Goal: Transaction & Acquisition: Purchase product/service

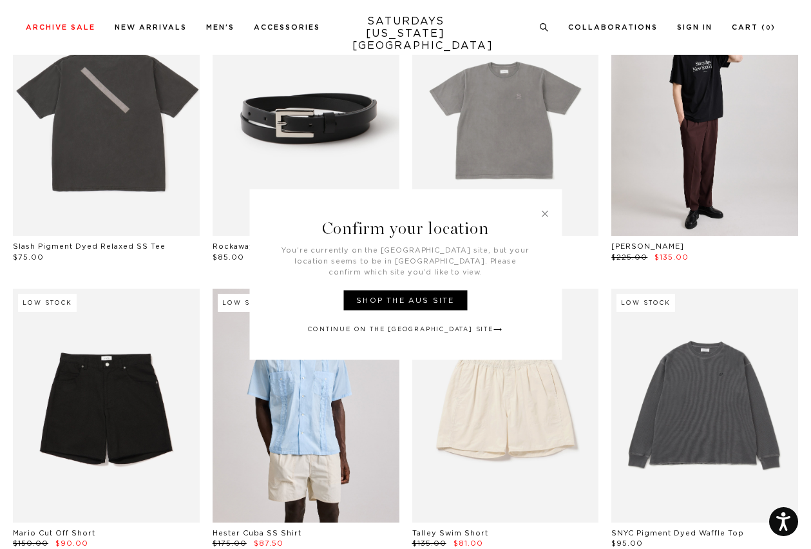
scroll to position [100, 0]
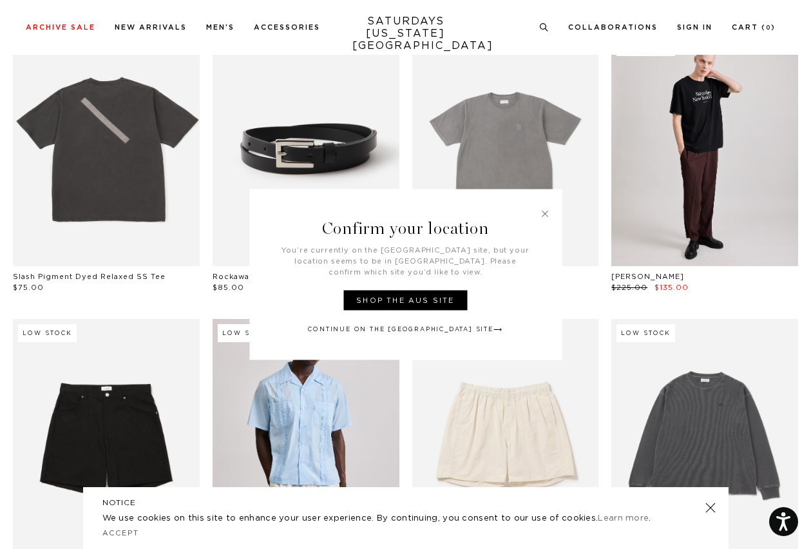
click at [342, 443] on link at bounding box center [306, 435] width 187 height 233
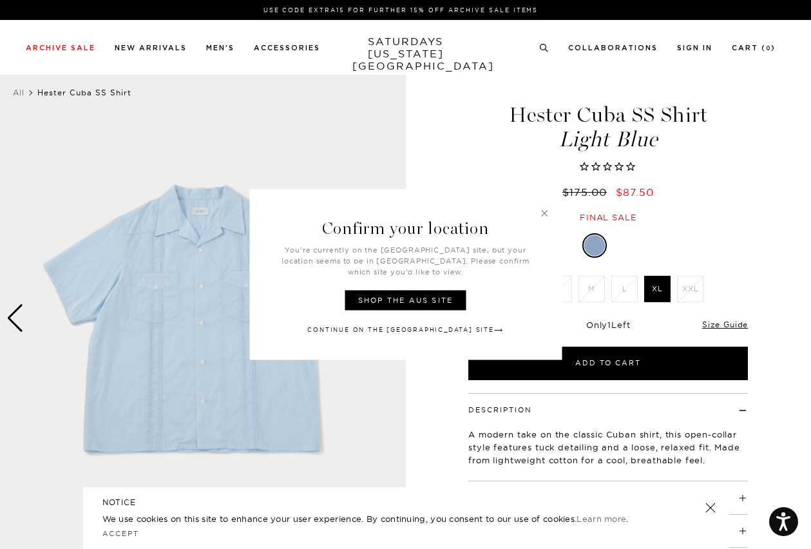
click at [546, 219] on link at bounding box center [545, 214] width 12 height 12
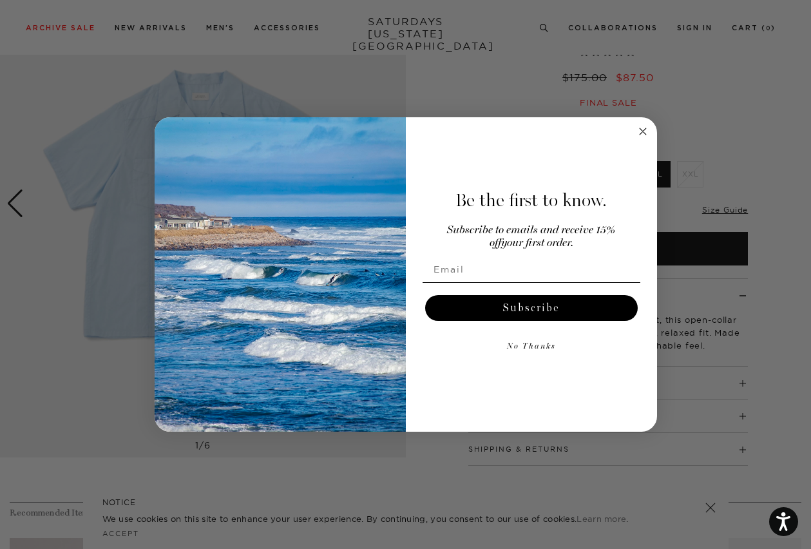
scroll to position [111, 0]
click at [644, 133] on icon "Close dialog" at bounding box center [643, 131] width 6 height 6
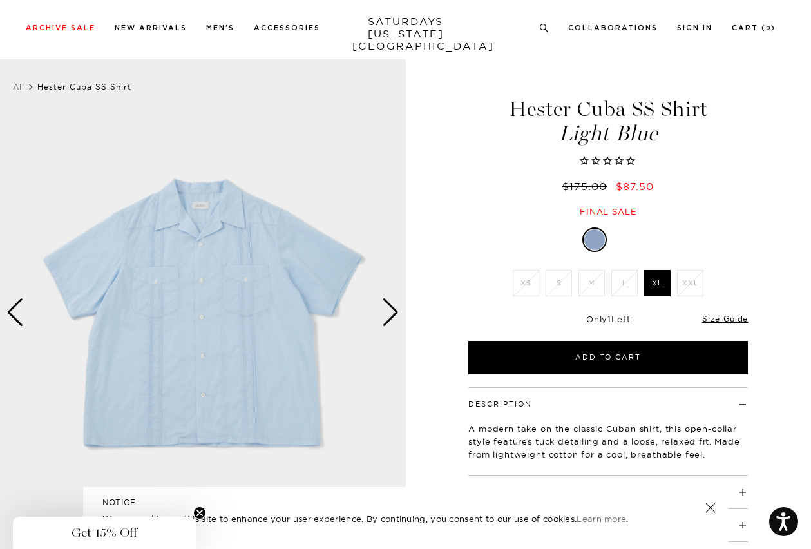
scroll to position [0, 8]
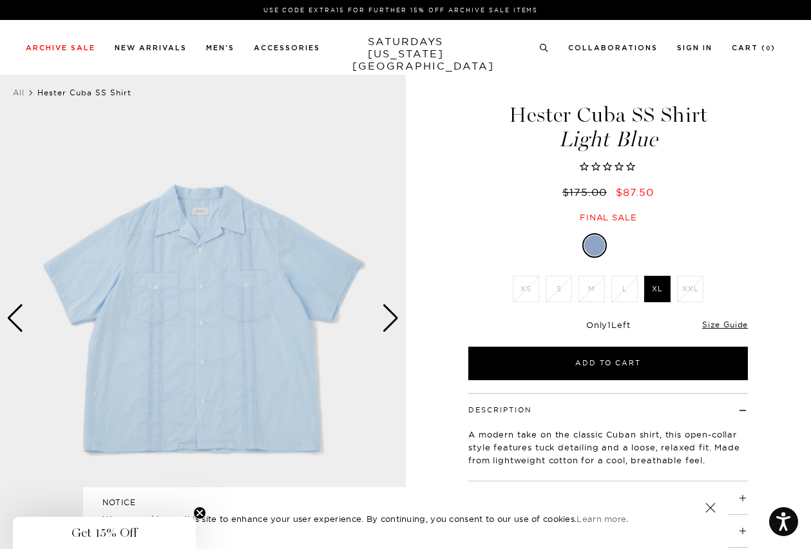
click at [382, 311] on div "Next slide" at bounding box center [390, 318] width 17 height 28
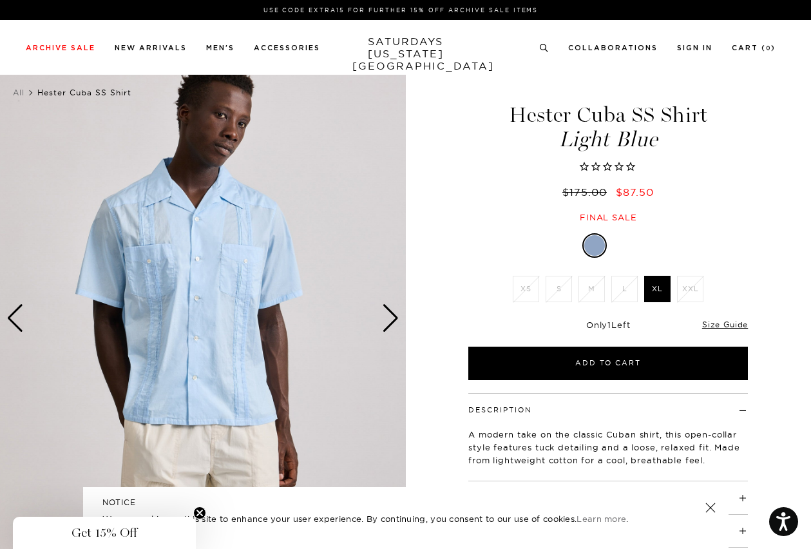
click at [382, 311] on div "Next slide" at bounding box center [390, 318] width 17 height 28
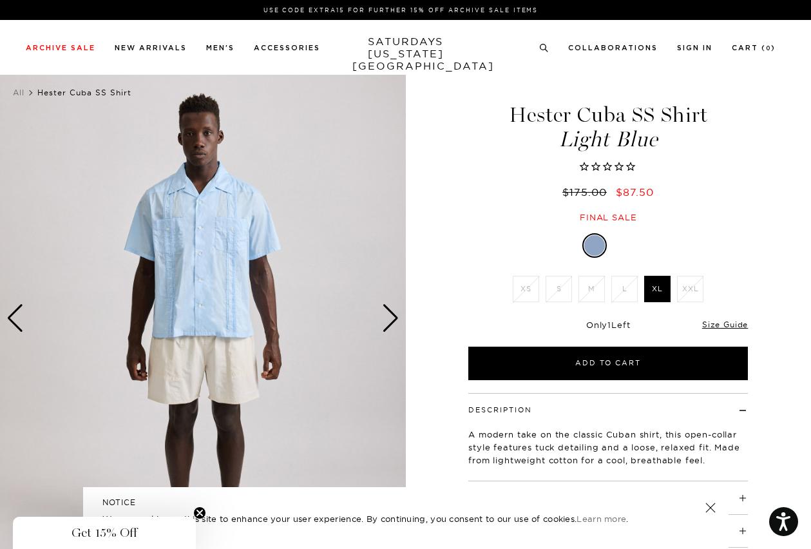
click at [382, 311] on div "Next slide" at bounding box center [390, 318] width 17 height 28
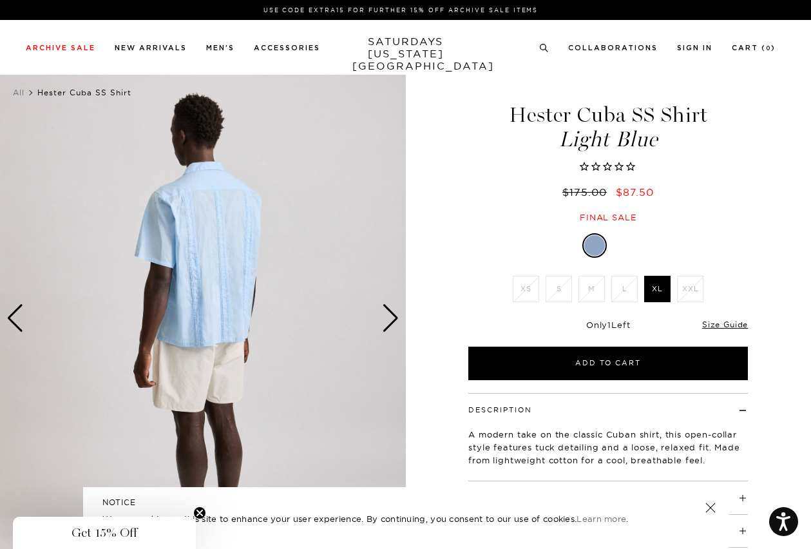
click at [382, 311] on div "Next slide" at bounding box center [390, 318] width 17 height 28
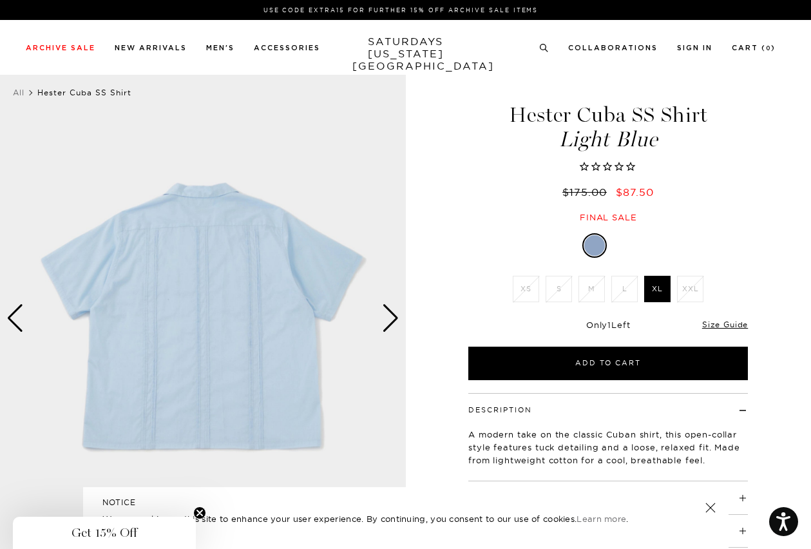
click at [382, 311] on div "Next slide" at bounding box center [390, 318] width 17 height 28
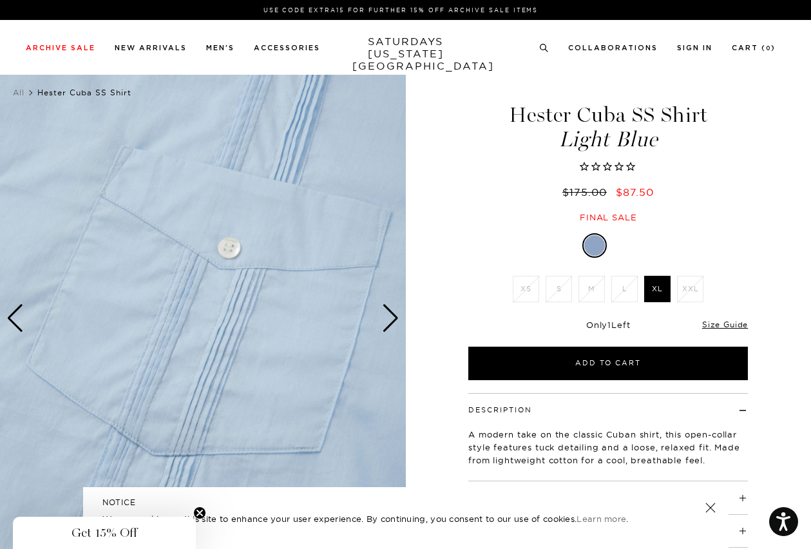
click at [382, 311] on div "Next slide" at bounding box center [390, 318] width 17 height 28
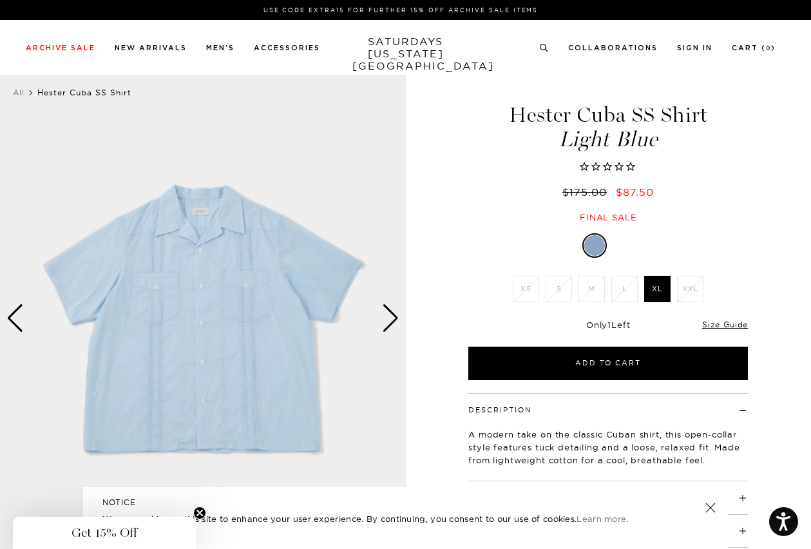
click at [467, 270] on div "Light Blue XS S M L XL XXL XS S M" at bounding box center [608, 306] width 322 height 147
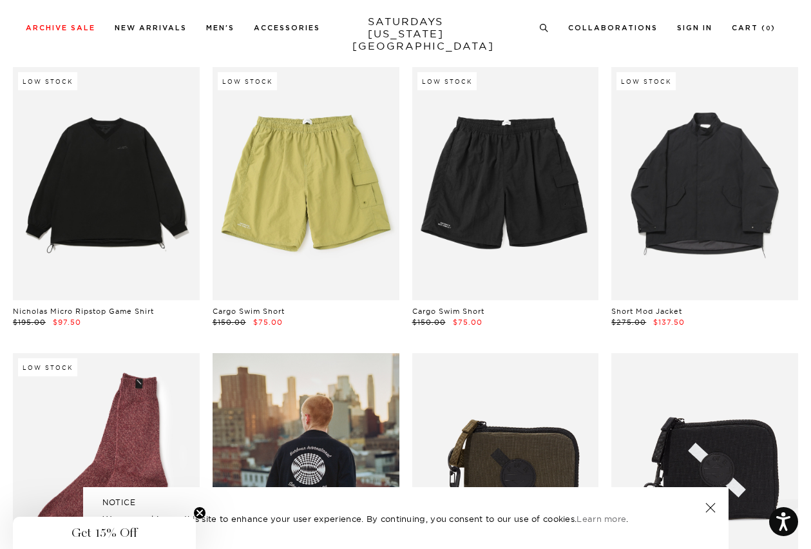
scroll to position [7223, 0]
